Goal: Task Accomplishment & Management: Use online tool/utility

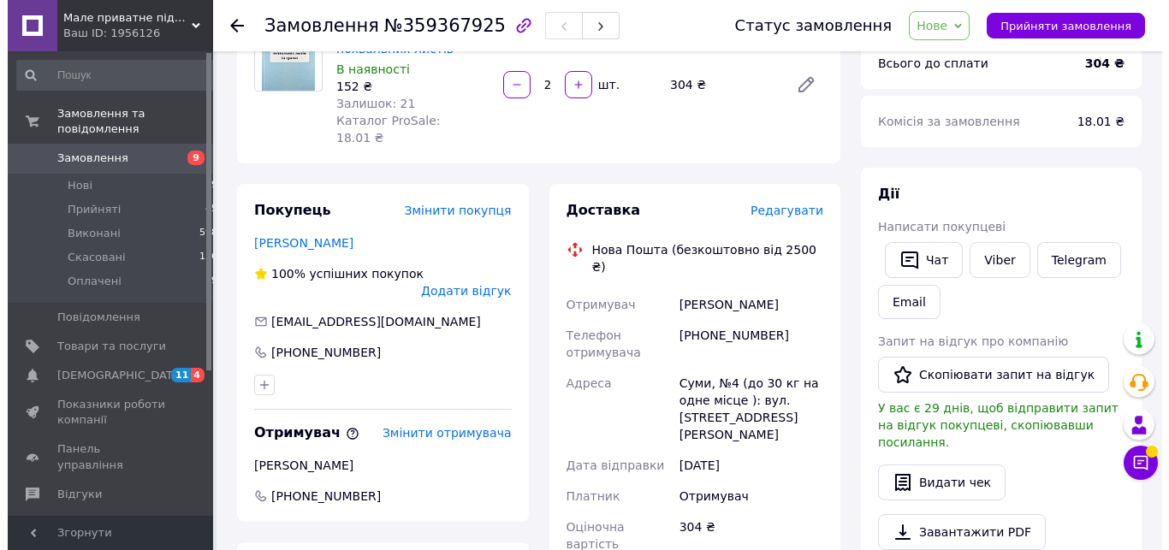
scroll to position [175, 0]
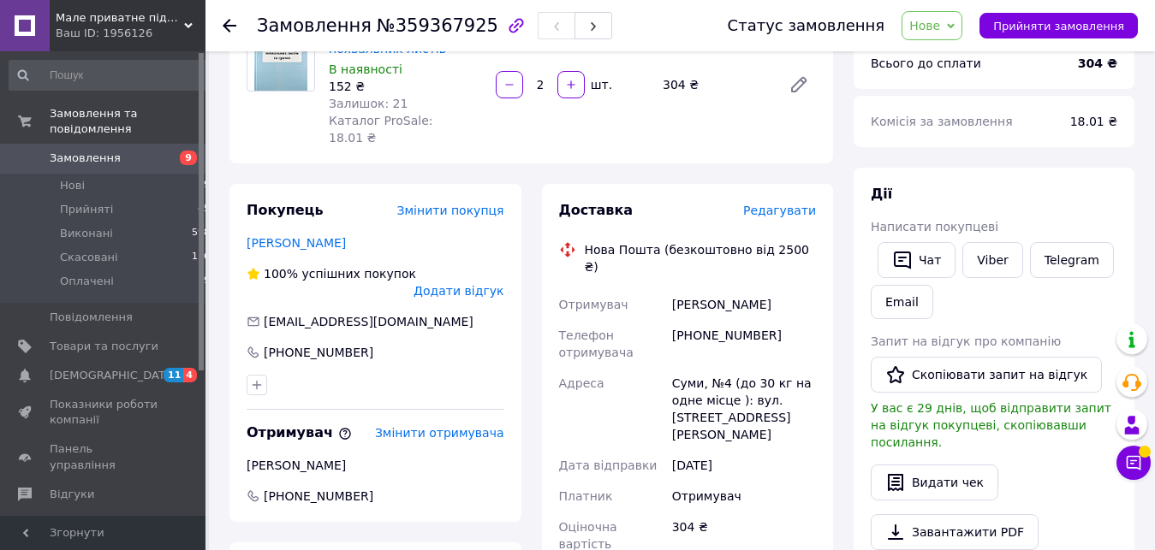
click at [785, 204] on span "Редагувати" at bounding box center [779, 211] width 73 height 14
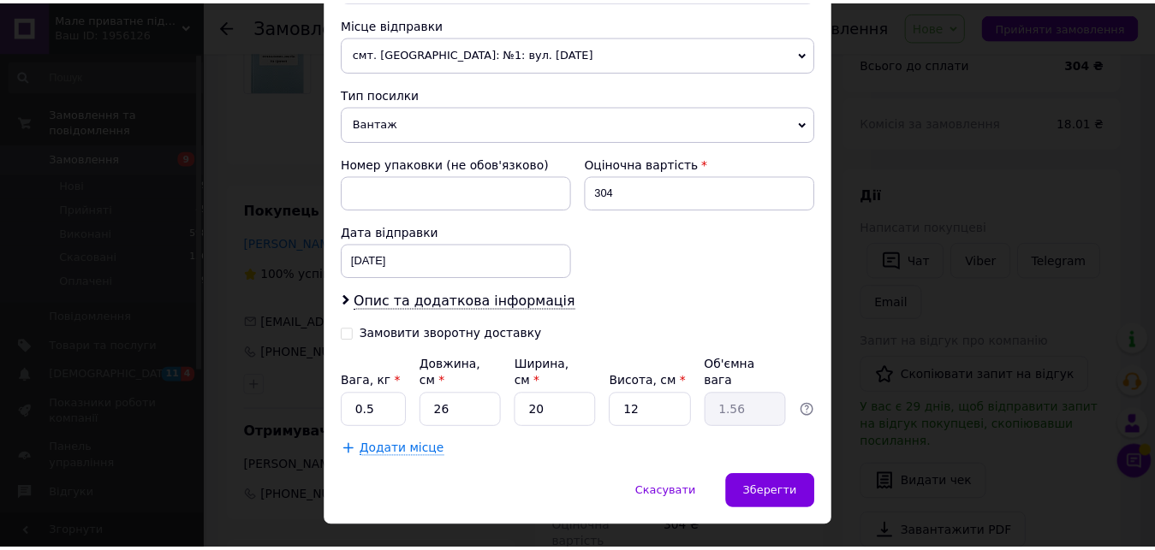
scroll to position [617, 0]
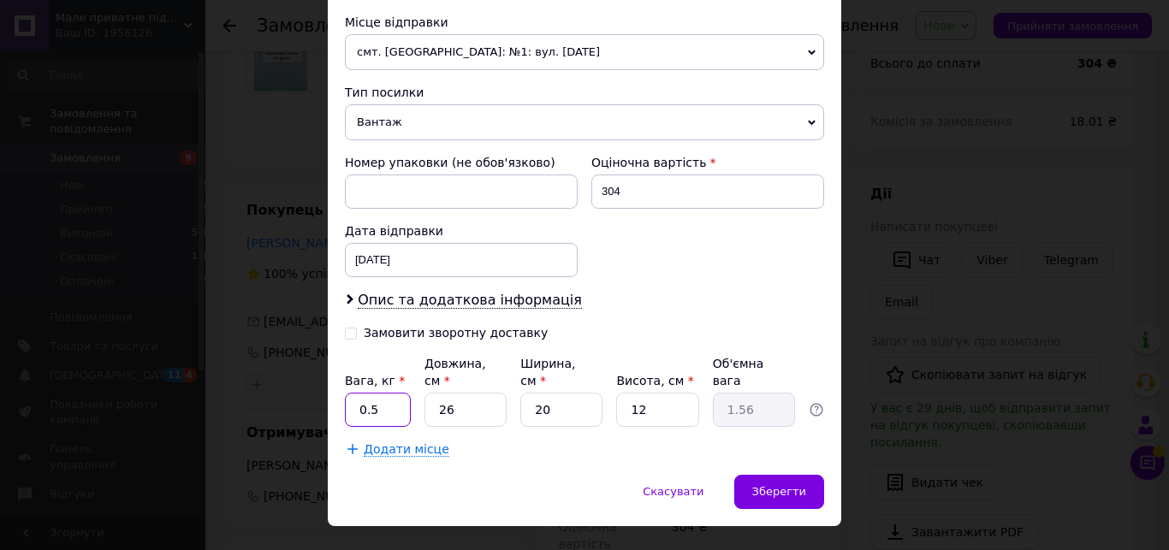
drag, startPoint x: 377, startPoint y: 371, endPoint x: 309, endPoint y: 364, distance: 68.8
click at [345, 393] on input "0.5" at bounding box center [378, 410] width 66 height 34
type input "1"
drag, startPoint x: 458, startPoint y: 360, endPoint x: 401, endPoint y: 365, distance: 57.5
click at [425, 393] on input "26" at bounding box center [466, 410] width 82 height 34
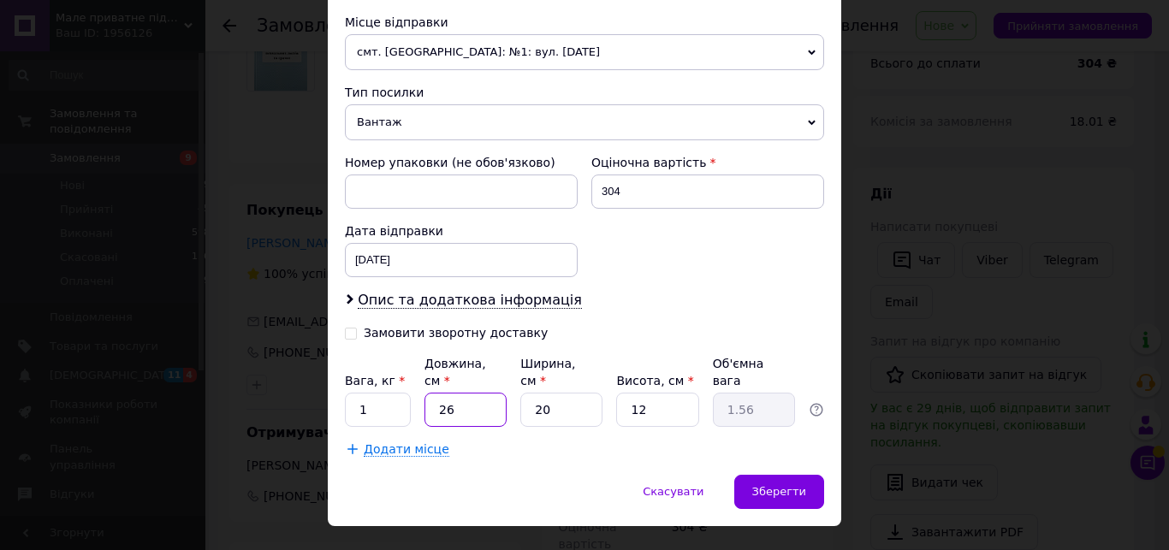
type input "3"
type input "0.18"
type input "32"
type input "1.92"
type input "32"
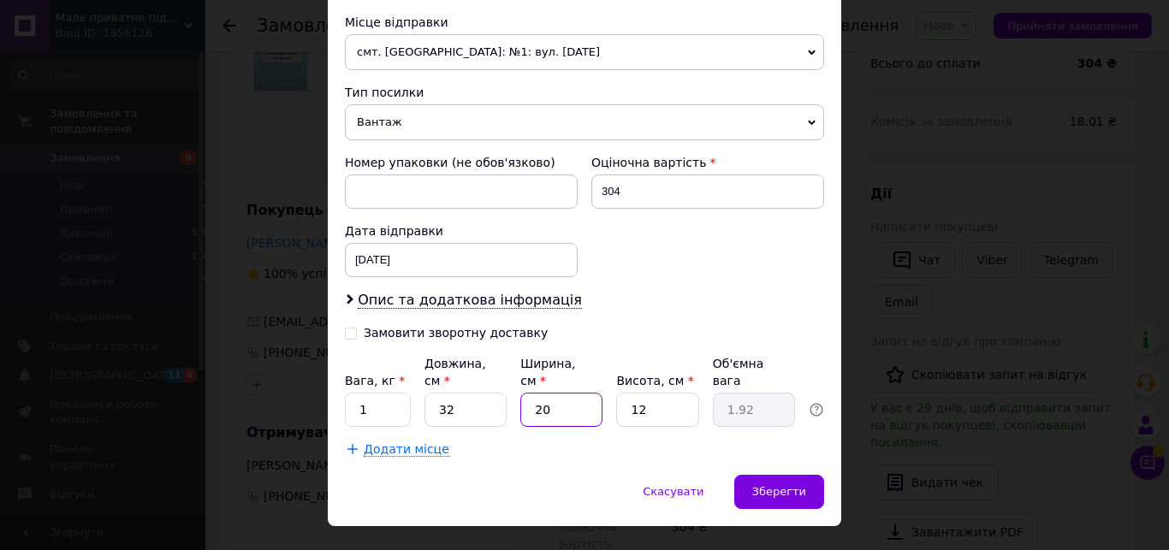
type input "2"
type input "0.19"
type input "23"
type input "2.21"
type input "23"
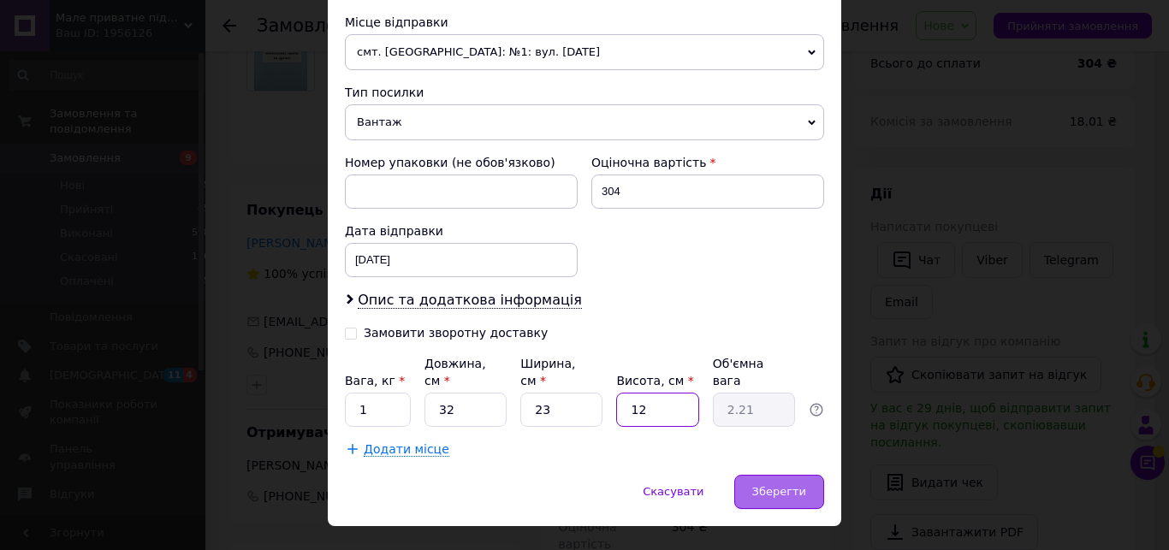
type input "5"
type input "0.92"
type input "5"
click at [807, 475] on div "Зберегти" at bounding box center [779, 492] width 90 height 34
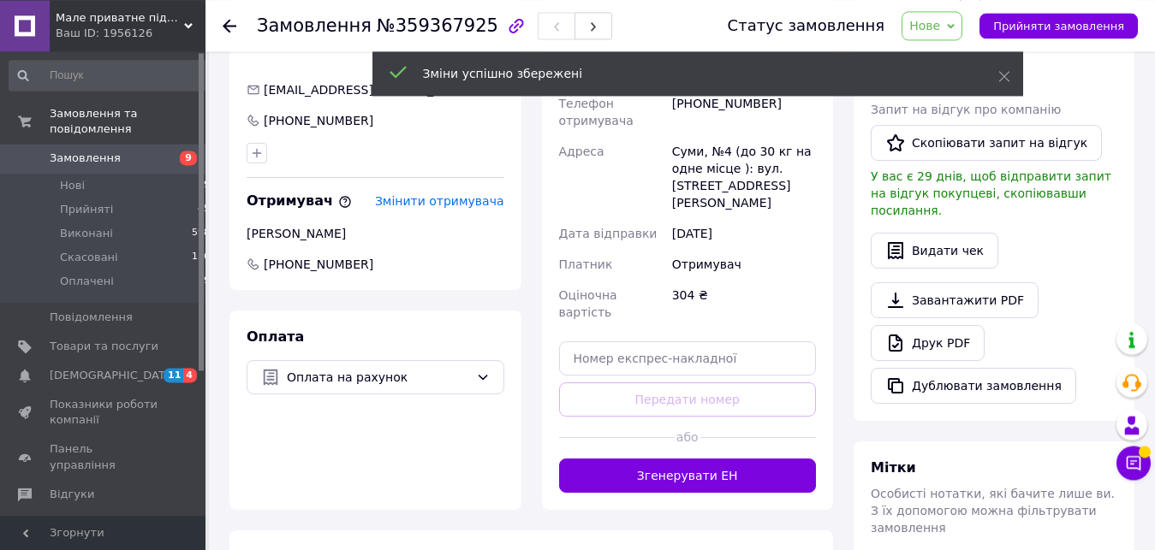
scroll to position [437, 0]
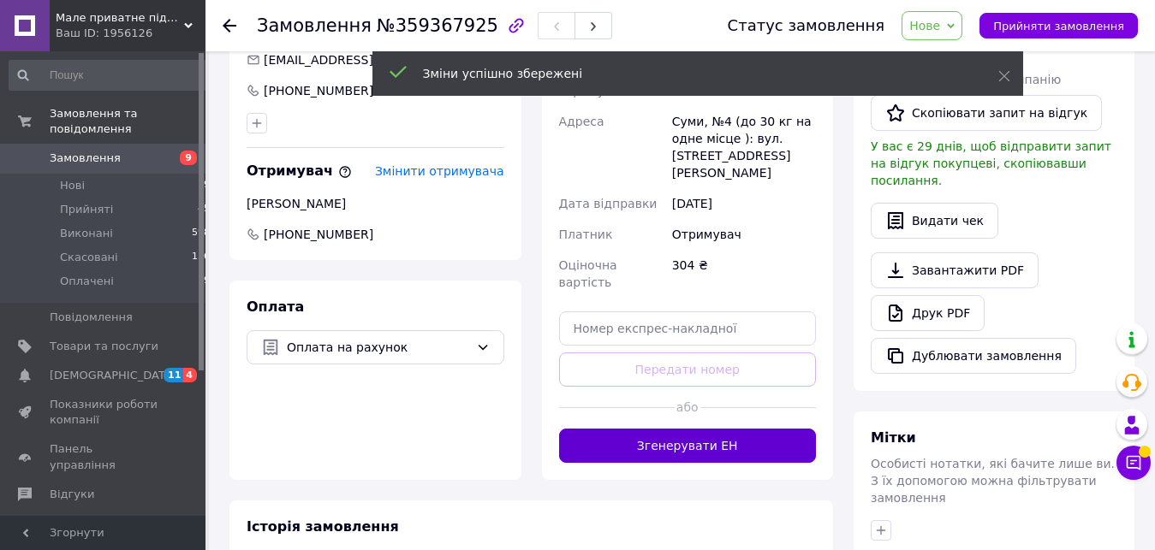
click at [730, 429] on button "Згенерувати ЕН" at bounding box center [688, 446] width 258 height 34
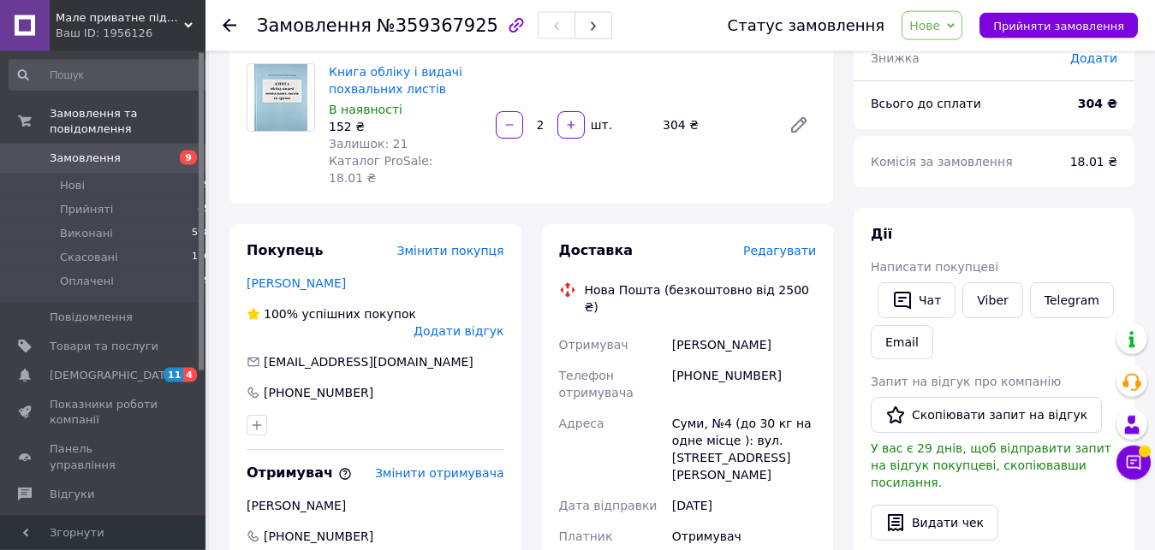
scroll to position [175, 0]
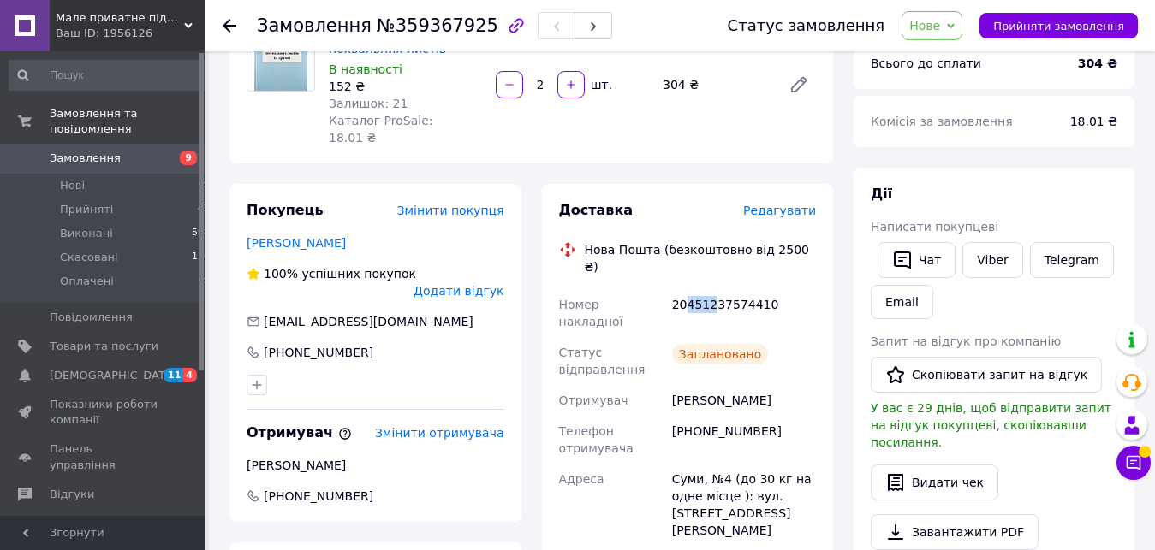
drag, startPoint x: 687, startPoint y: 271, endPoint x: 710, endPoint y: 276, distance: 22.8
click at [710, 289] on div "20451237574410" at bounding box center [744, 313] width 151 height 48
drag, startPoint x: 716, startPoint y: 275, endPoint x: 668, endPoint y: 276, distance: 48.0
click at [668, 289] on div "Номер накладної 20451237574410 Статус відправлення Заплановано Отримувач [PERSO…" at bounding box center [688, 496] width 265 height 414
copy div "Номер накладної 20451237574410"
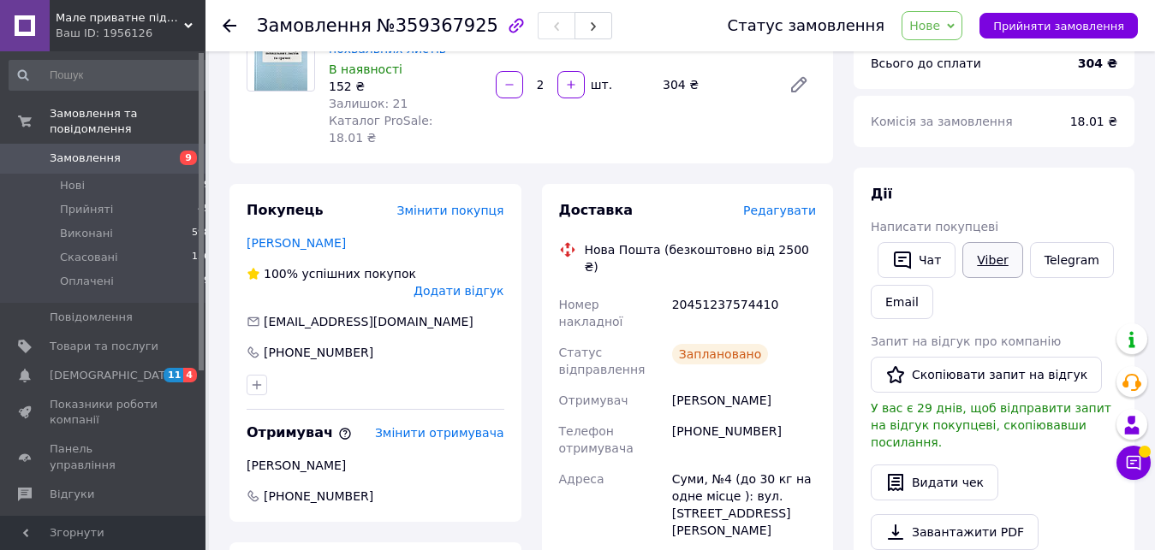
click at [989, 245] on link "Viber" at bounding box center [992, 260] width 60 height 36
